Goal: Task Accomplishment & Management: Manage account settings

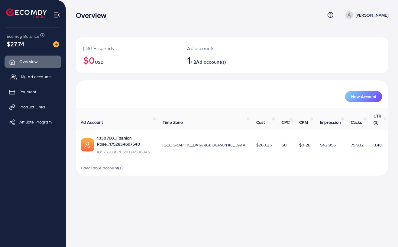
click at [33, 74] on span "My ad accounts" at bounding box center [36, 77] width 31 height 6
